Goal: Transaction & Acquisition: Book appointment/travel/reservation

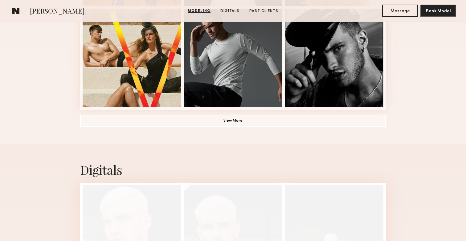
scroll to position [551, 0]
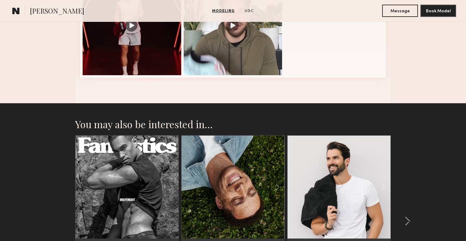
scroll to position [780, 0]
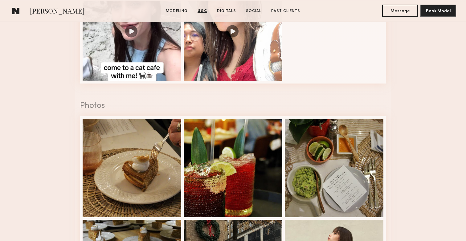
scroll to position [798, 0]
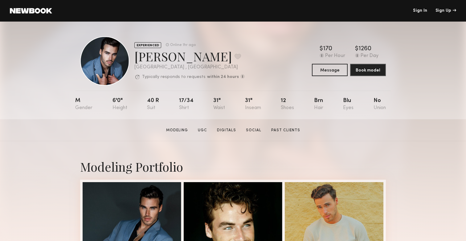
click at [167, 66] on div "San Diego , CA" at bounding box center [189, 67] width 110 height 5
